Goal: Task Accomplishment & Management: Use online tool/utility

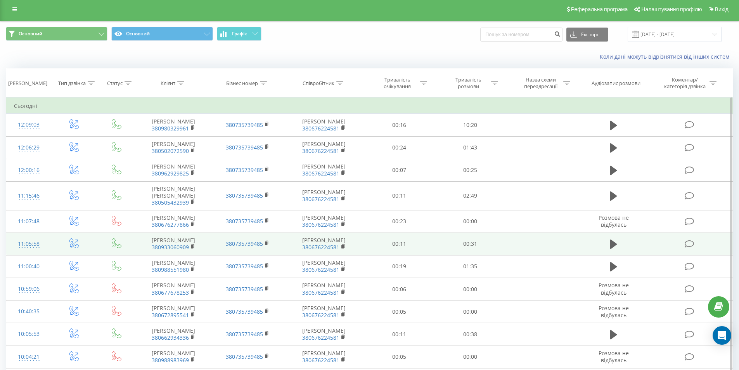
scroll to position [2, 0]
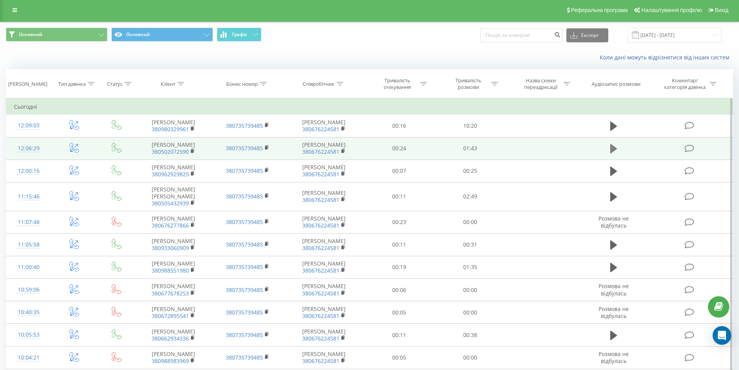
click at [614, 154] on icon at bounding box center [613, 148] width 7 height 11
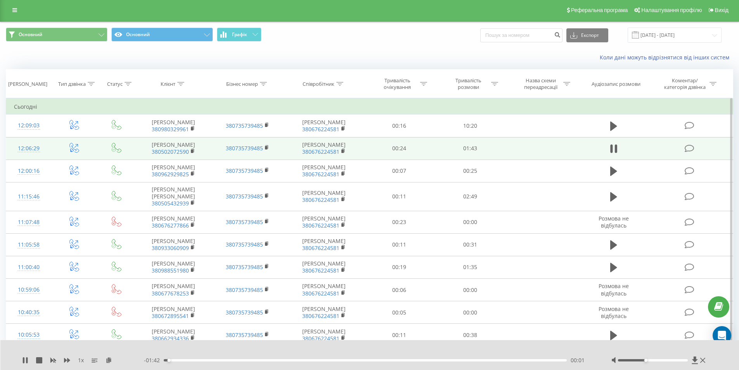
click at [644, 360] on div at bounding box center [653, 360] width 70 height 2
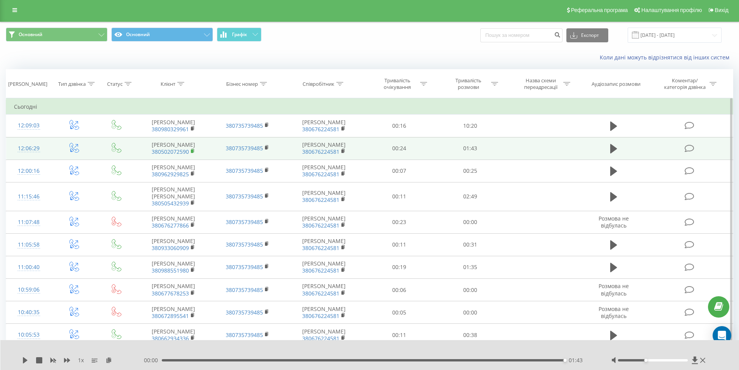
click at [194, 154] on icon at bounding box center [193, 150] width 4 height 5
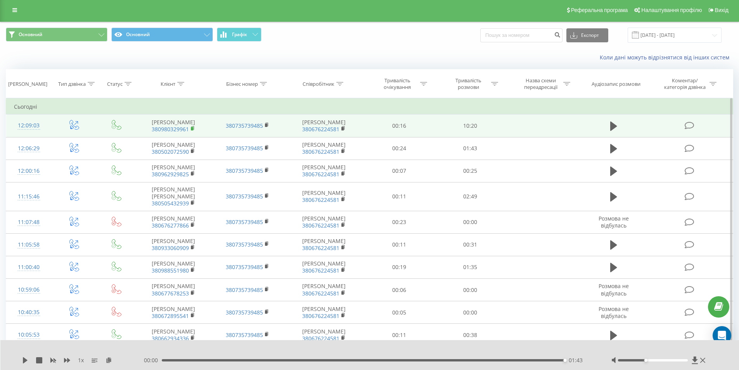
click at [192, 130] on rect at bounding box center [192, 128] width 2 height 3
click at [606, 128] on td at bounding box center [614, 125] width 68 height 22
click at [612, 128] on icon at bounding box center [613, 125] width 7 height 9
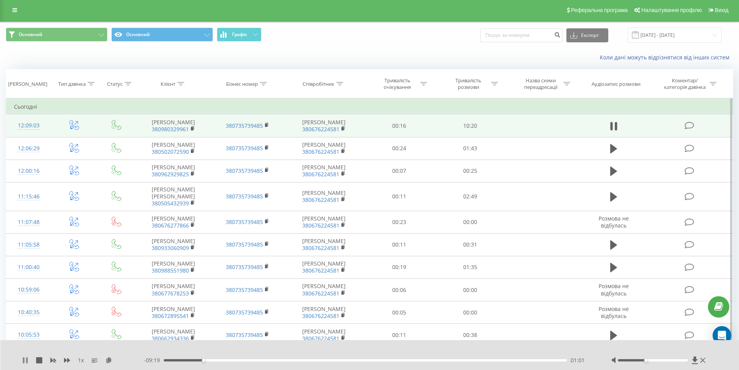
click at [26, 359] on icon at bounding box center [25, 360] width 6 height 6
click at [645, 360] on div "Accessibility label" at bounding box center [645, 359] width 3 height 3
click at [24, 358] on icon at bounding box center [25, 360] width 5 height 6
click at [212, 360] on div "01:03" at bounding box center [365, 360] width 403 height 2
drag, startPoint x: 647, startPoint y: 361, endPoint x: 652, endPoint y: 361, distance: 4.3
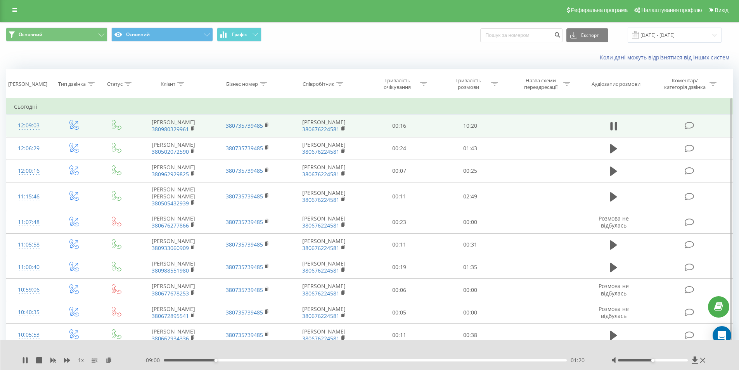
click at [652, 361] on div at bounding box center [653, 360] width 70 height 2
drag, startPoint x: 653, startPoint y: 359, endPoint x: 658, endPoint y: 360, distance: 5.3
click at [658, 360] on div at bounding box center [653, 360] width 70 height 2
click at [250, 359] on div "02:13" at bounding box center [365, 360] width 403 height 2
click at [375, 361] on div "05:26" at bounding box center [365, 360] width 403 height 2
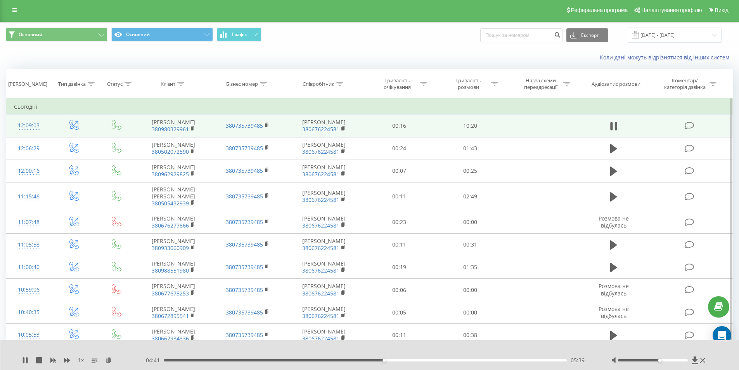
click at [395, 360] on div "05:39" at bounding box center [365, 360] width 403 height 2
click at [411, 358] on div "- 04:21 05:59 05:59" at bounding box center [368, 360] width 448 height 8
click at [414, 360] on div "06:01" at bounding box center [365, 360] width 403 height 2
click at [441, 360] on div "07:07" at bounding box center [365, 360] width 403 height 2
click at [453, 359] on div "07:16" at bounding box center [365, 360] width 403 height 2
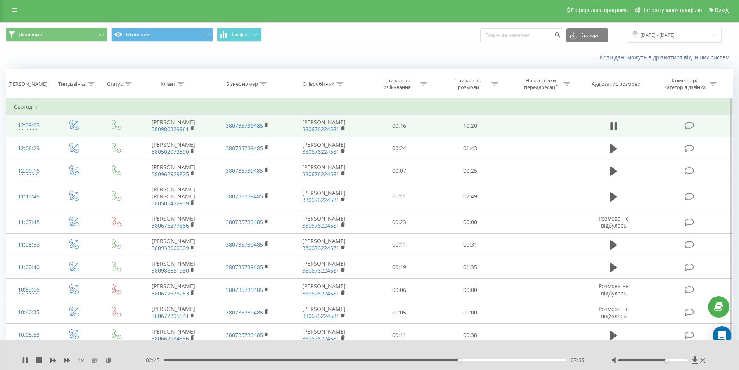
click at [665, 360] on div at bounding box center [653, 360] width 70 height 2
click at [24, 358] on icon at bounding box center [24, 360] width 2 height 6
click at [23, 361] on icon at bounding box center [25, 360] width 6 height 6
click at [491, 359] on div "08:03" at bounding box center [365, 360] width 403 height 2
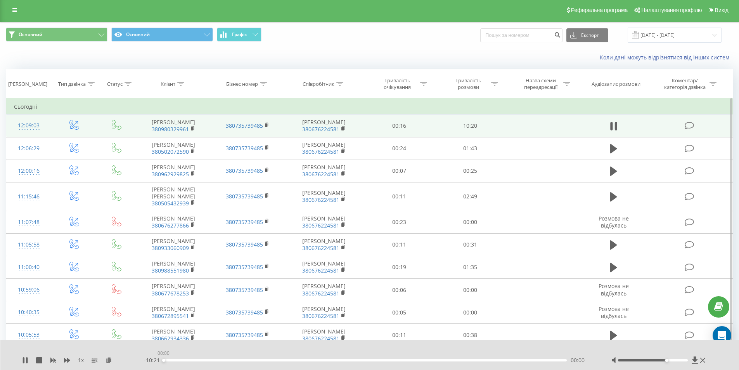
click at [505, 360] on div "00:00" at bounding box center [365, 360] width 403 height 2
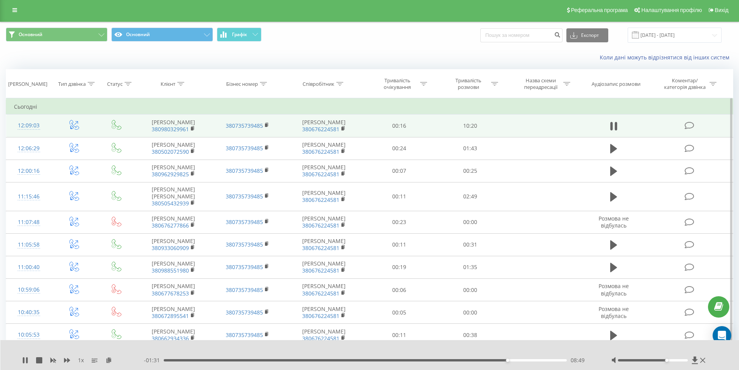
click at [502, 360] on div "08:49" at bounding box center [365, 360] width 403 height 2
click at [519, 359] on div "09:07" at bounding box center [365, 360] width 403 height 2
click at [540, 360] on div "09:41" at bounding box center [365, 360] width 403 height 2
click at [554, 360] on div "09:51" at bounding box center [365, 360] width 403 height 2
click at [518, 360] on div "09:06" at bounding box center [365, 360] width 403 height 2
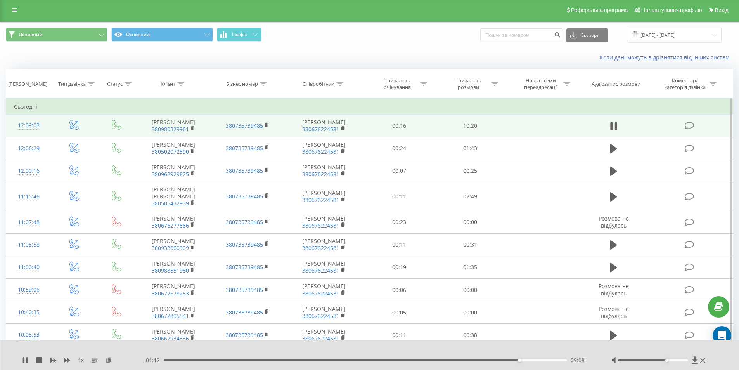
click at [471, 360] on div "09:08" at bounding box center [365, 360] width 403 height 2
click at [466, 359] on div "07:46" at bounding box center [365, 360] width 403 height 2
click at [449, 359] on div "07:47" at bounding box center [365, 360] width 403 height 2
click at [438, 359] on div "07:02" at bounding box center [365, 360] width 403 height 2
click at [415, 360] on div "07:04" at bounding box center [365, 360] width 403 height 2
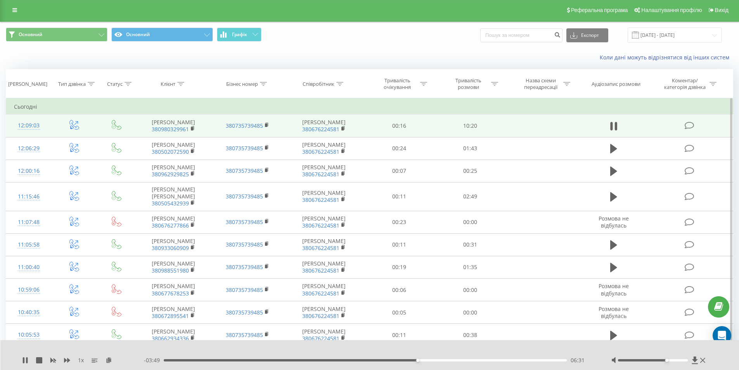
click at [405, 359] on div "06:31" at bounding box center [365, 360] width 403 height 2
click at [24, 360] on icon at bounding box center [24, 360] width 2 height 6
